Goal: Information Seeking & Learning: Learn about a topic

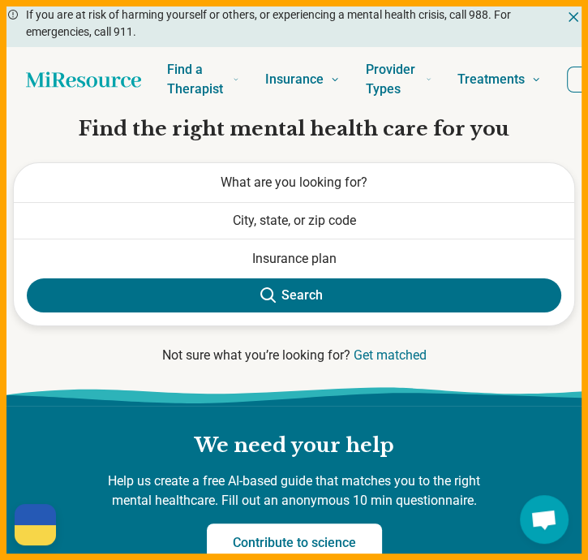
click at [42, 124] on h1 "Find the right mental health care for you" at bounding box center [294, 129] width 562 height 28
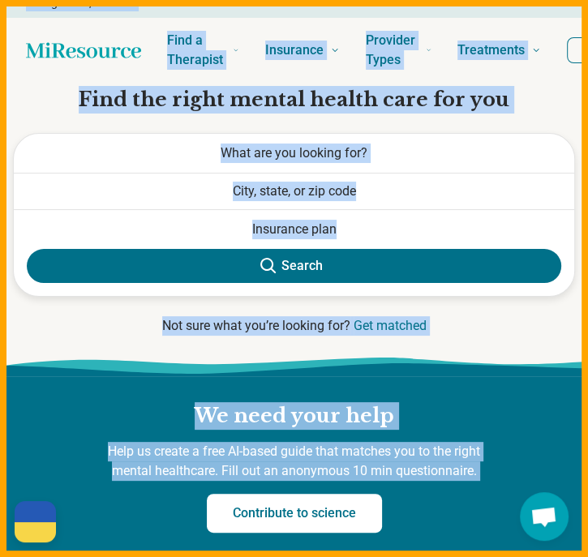
drag, startPoint x: 452, startPoint y: 553, endPoint x: 514, endPoint y: 553, distance: 61.7
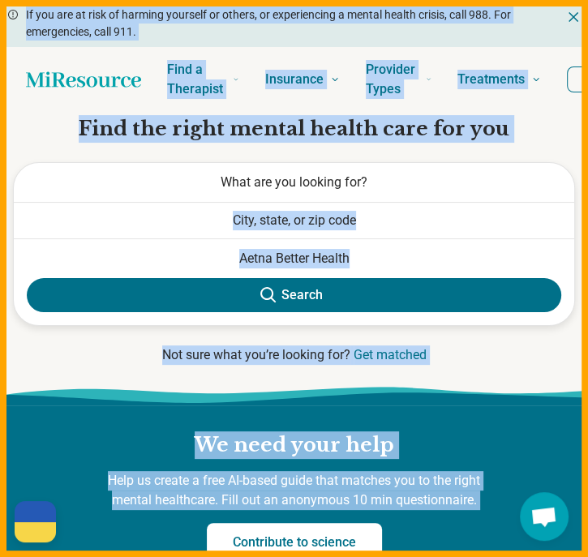
click at [343, 181] on span "What are you looking for?" at bounding box center [294, 181] width 147 height 15
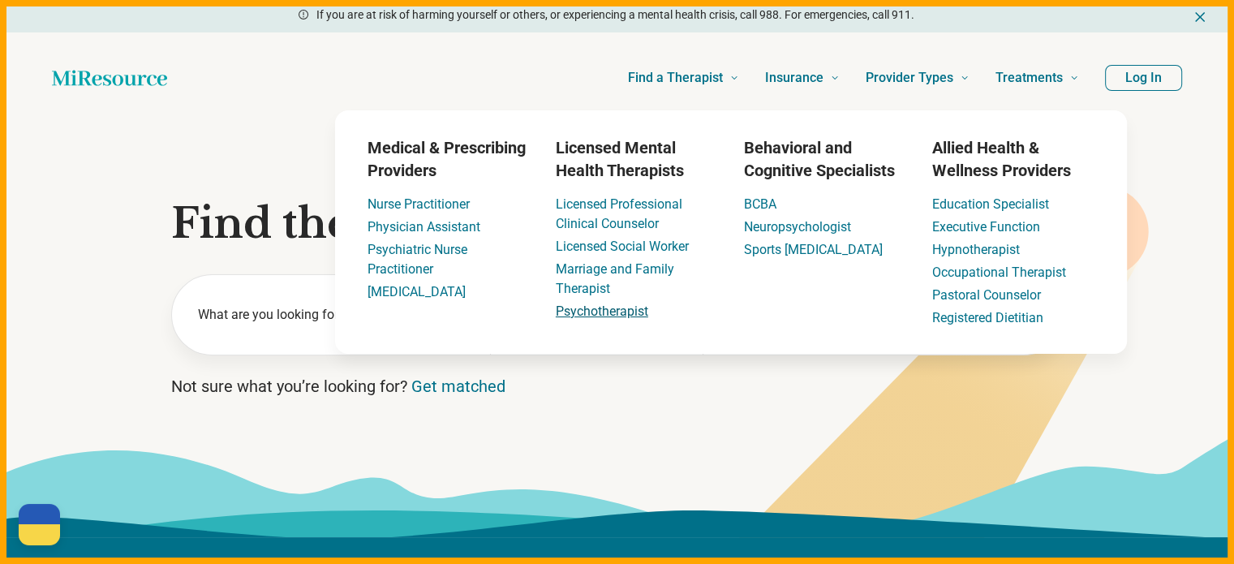
click at [587, 311] on link "Psychotherapist" at bounding box center [602, 310] width 93 height 15
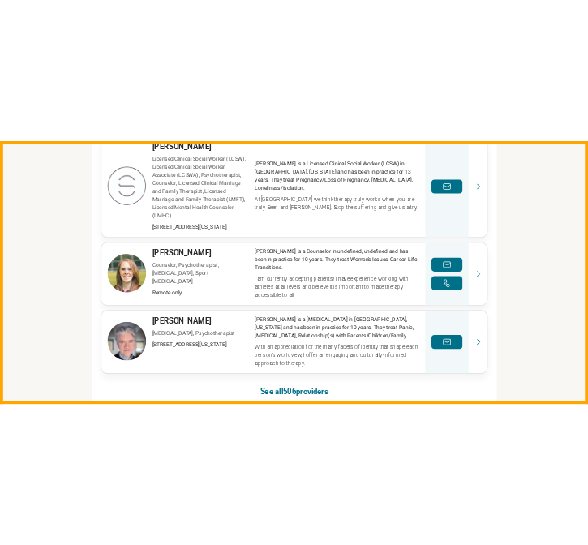
scroll to position [1380, 0]
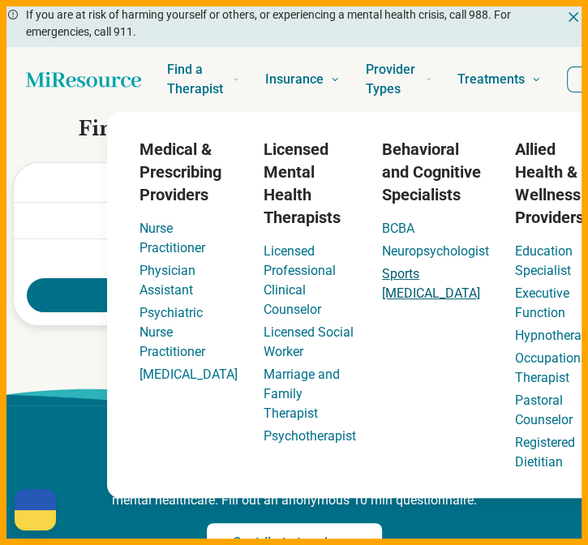
click at [383, 294] on link "Sports [MEDICAL_DATA]" at bounding box center [431, 283] width 98 height 35
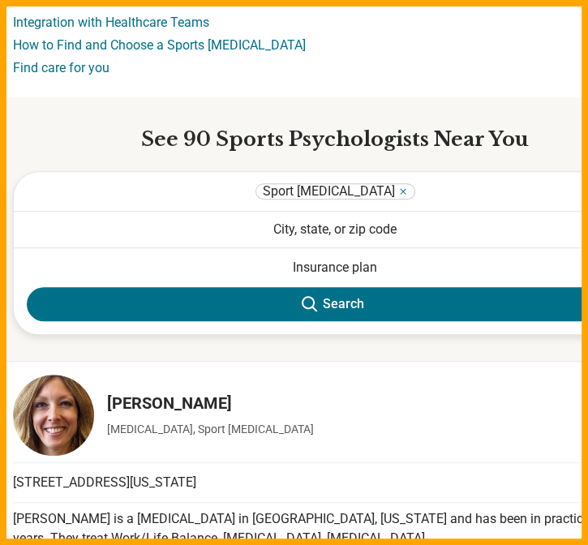
scroll to position [568, 0]
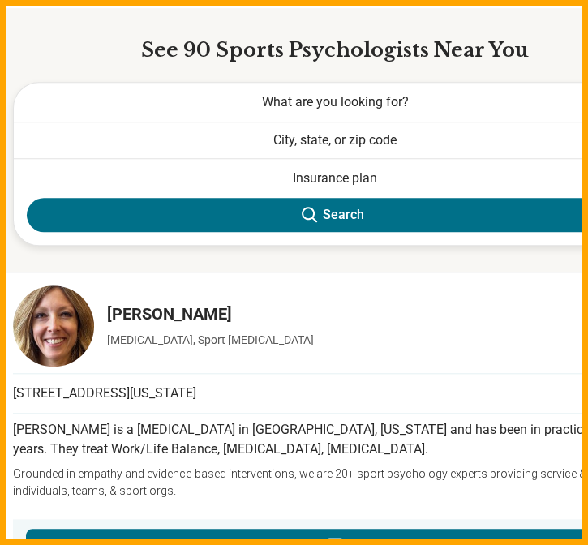
click at [383, 131] on button "City, state, or zip code" at bounding box center [335, 141] width 643 height 36
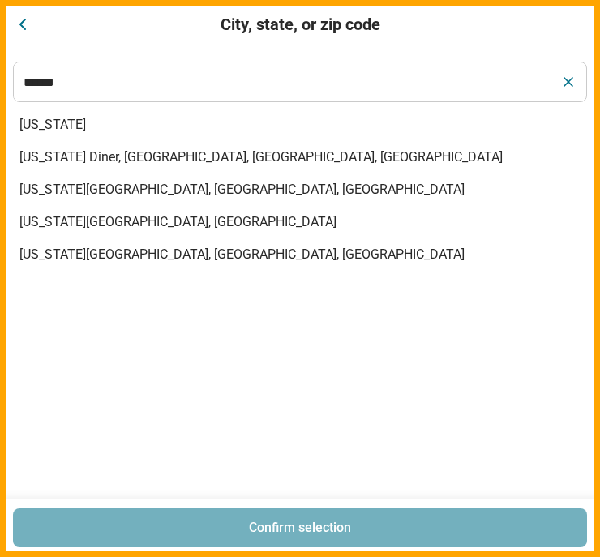
type input "******"
click at [386, 93] on input "******" at bounding box center [282, 81] width 537 height 39
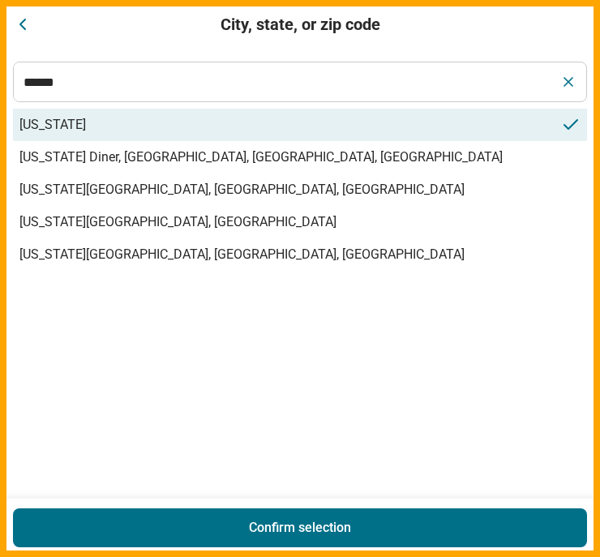
click at [149, 127] on span "[US_STATE]" at bounding box center [290, 124] width 542 height 19
click at [346, 522] on button "Confirm selection" at bounding box center [300, 528] width 575 height 39
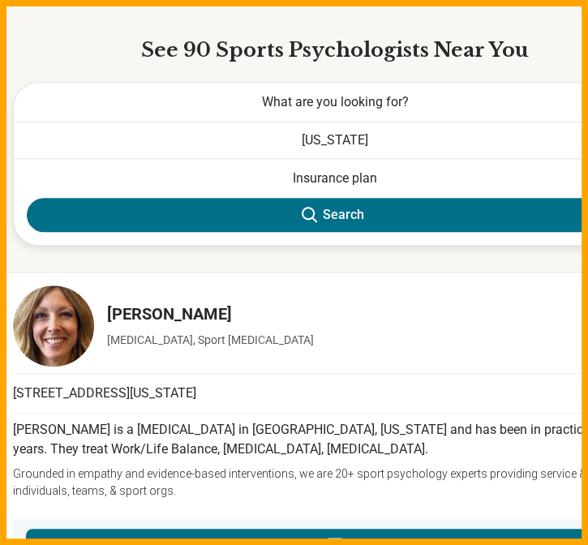
click at [325, 210] on button "Search" at bounding box center [335, 215] width 617 height 34
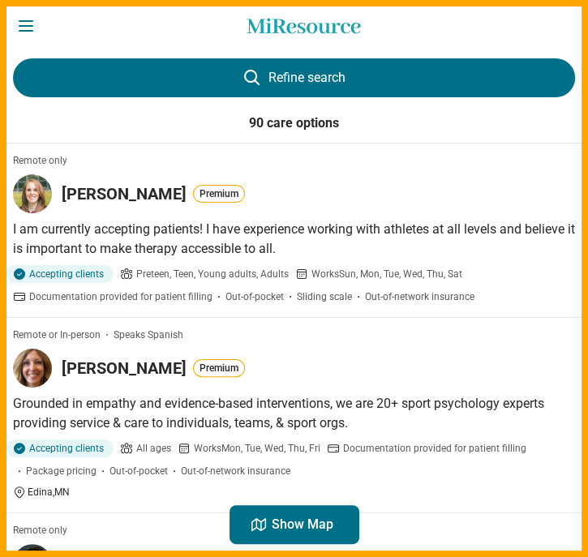
click at [263, 70] on button "Refine search" at bounding box center [294, 77] width 562 height 39
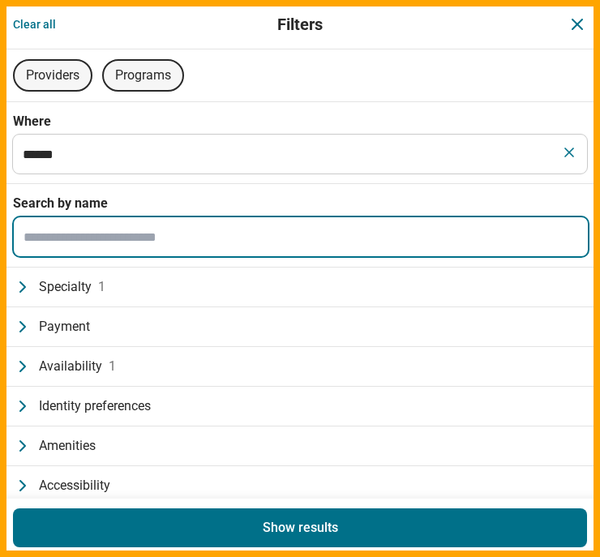
click at [127, 235] on input "Search by name" at bounding box center [301, 236] width 575 height 39
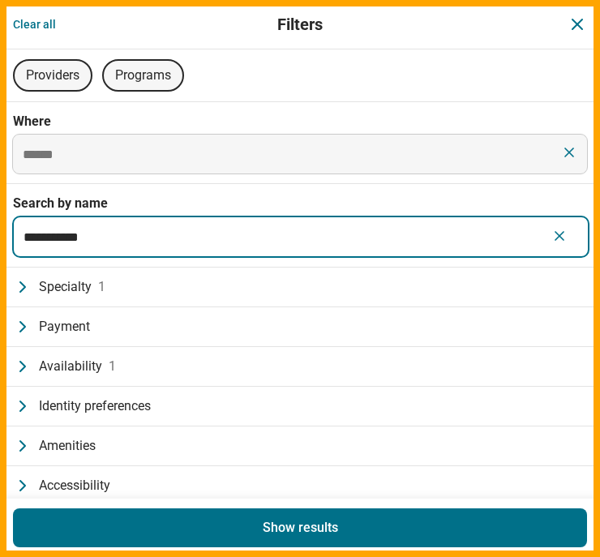
type input "**********"
click button "Dismiss" at bounding box center [577, 24] width 19 height 23
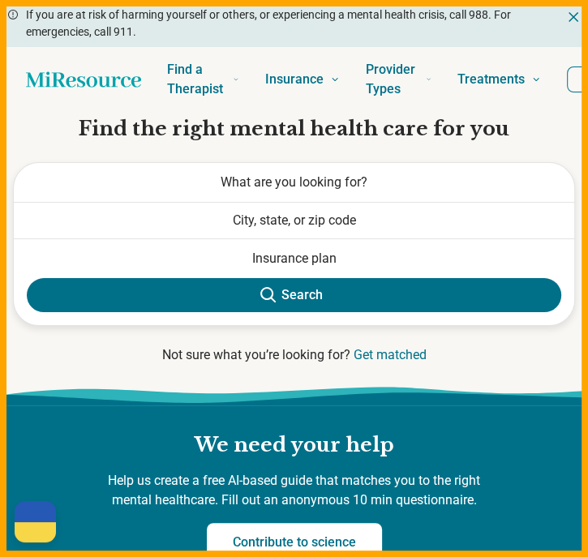
click at [308, 303] on button "Search" at bounding box center [294, 295] width 535 height 34
click at [258, 290] on button "Search" at bounding box center [294, 295] width 535 height 34
click at [300, 215] on button "City, state, or zip code" at bounding box center [294, 221] width 561 height 36
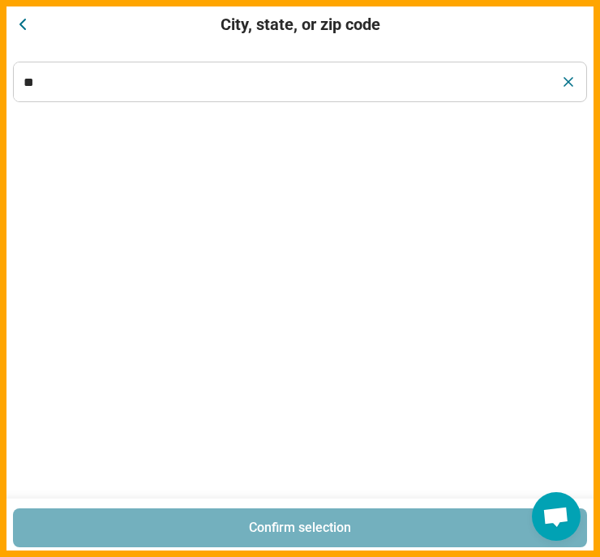
type input "*"
type input "******"
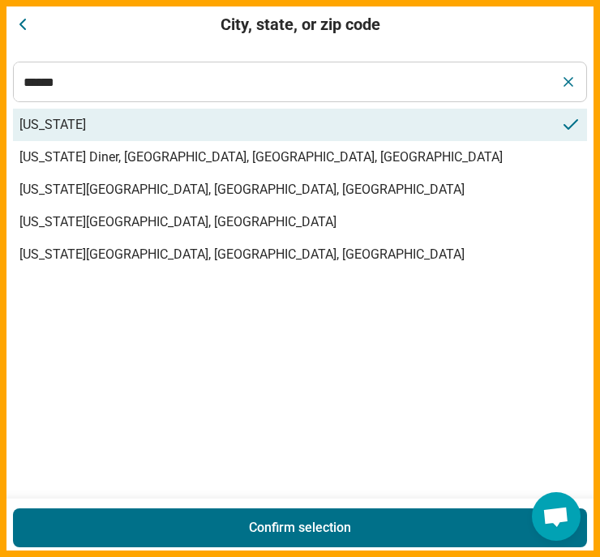
click at [62, 123] on span "[US_STATE]" at bounding box center [290, 124] width 542 height 19
click at [45, 123] on span "[US_STATE]" at bounding box center [290, 124] width 542 height 19
click at [46, 126] on span "[US_STATE]" at bounding box center [290, 124] width 542 height 19
click at [281, 528] on button "Confirm selection" at bounding box center [300, 528] width 575 height 39
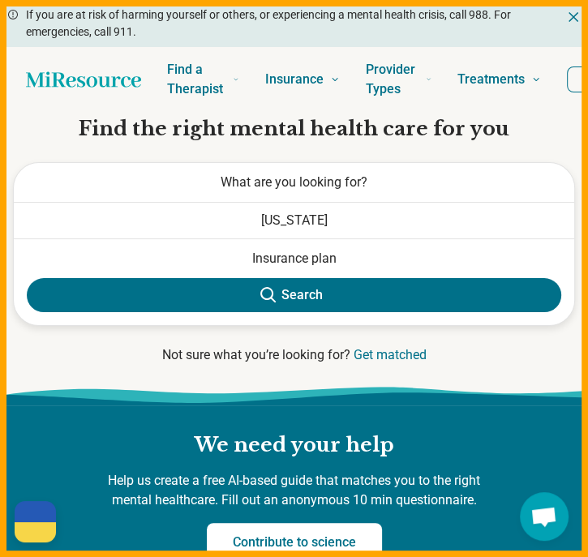
click at [196, 282] on button "Search" at bounding box center [294, 295] width 535 height 34
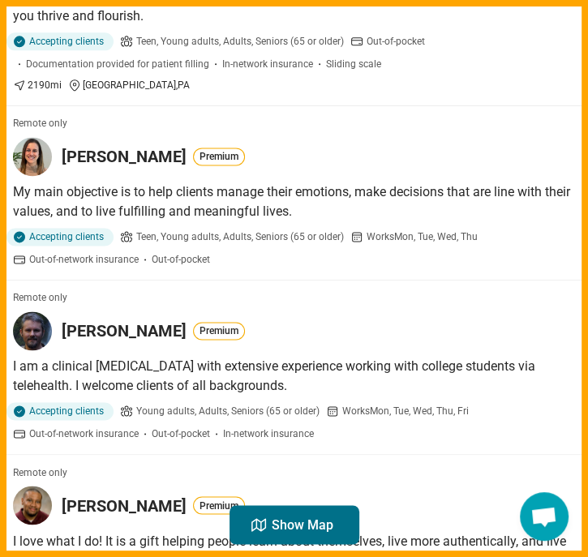
scroll to position [1055, 0]
